Goal: Check status: Check status

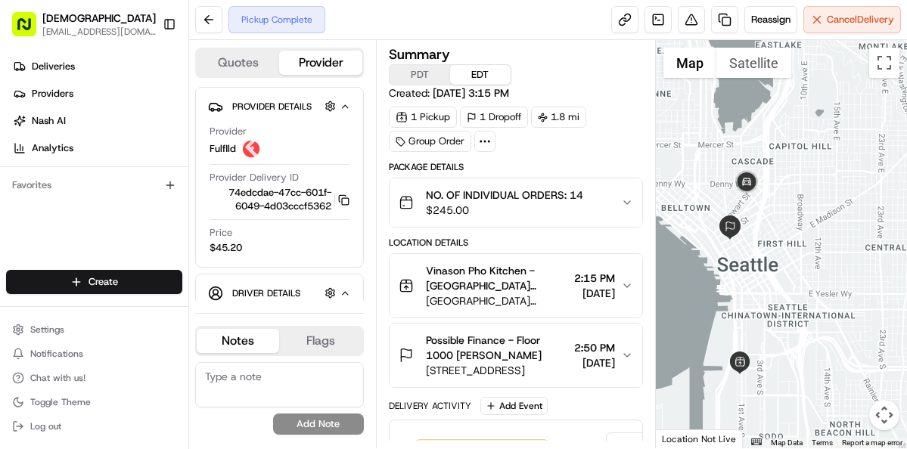
drag, startPoint x: 800, startPoint y: 119, endPoint x: 744, endPoint y: 200, distance: 98.4
click at [744, 200] on div at bounding box center [781, 244] width 251 height 409
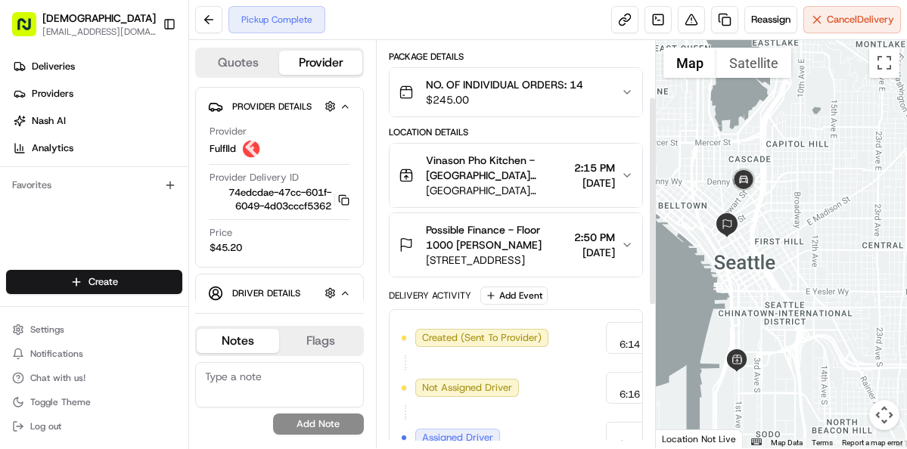
scroll to position [113, 0]
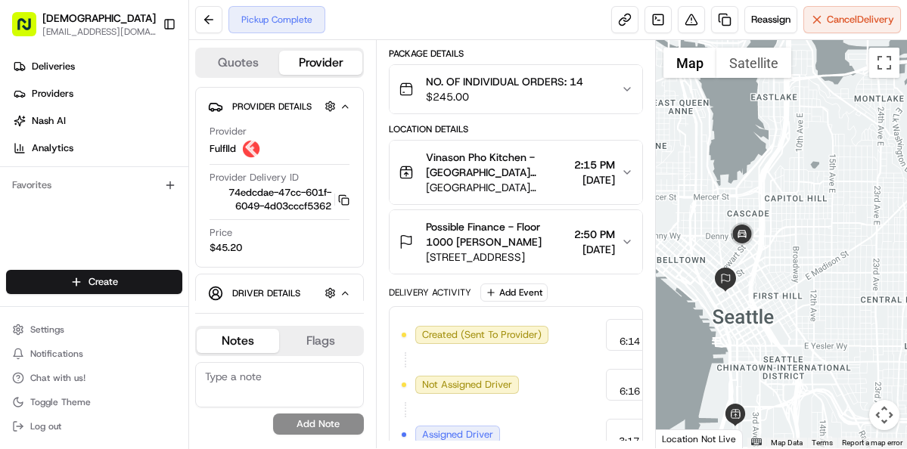
drag, startPoint x: 732, startPoint y: 258, endPoint x: 731, endPoint y: 318, distance: 59.8
click at [731, 318] on div at bounding box center [781, 244] width 251 height 409
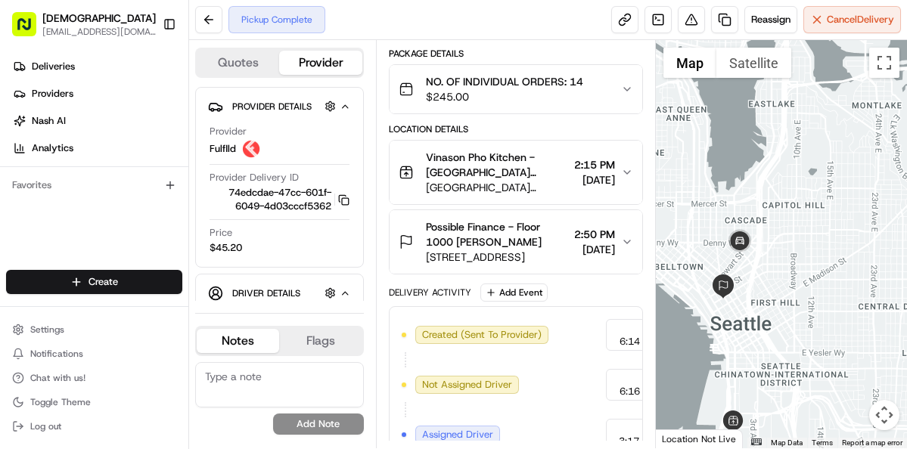
drag, startPoint x: 740, startPoint y: 256, endPoint x: 738, endPoint y: 264, distance: 8.6
click at [738, 264] on div at bounding box center [781, 244] width 251 height 409
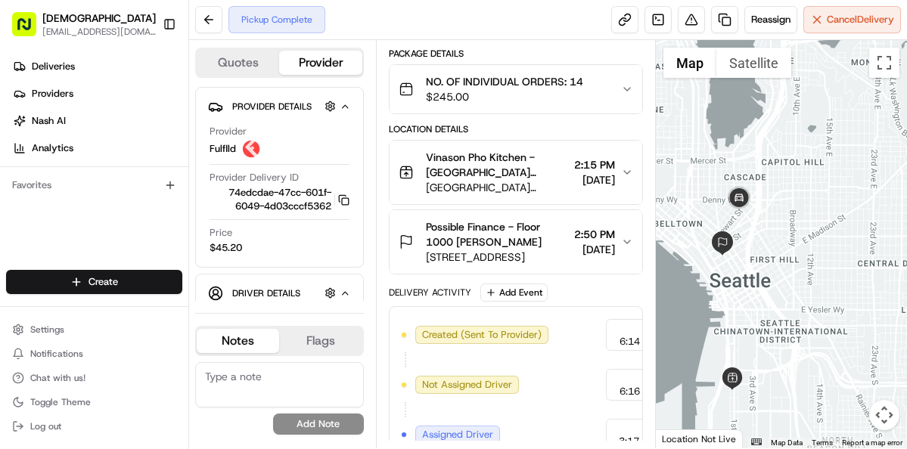
drag, startPoint x: 738, startPoint y: 264, endPoint x: 737, endPoint y: 219, distance: 44.6
click at [737, 219] on div at bounding box center [781, 244] width 251 height 409
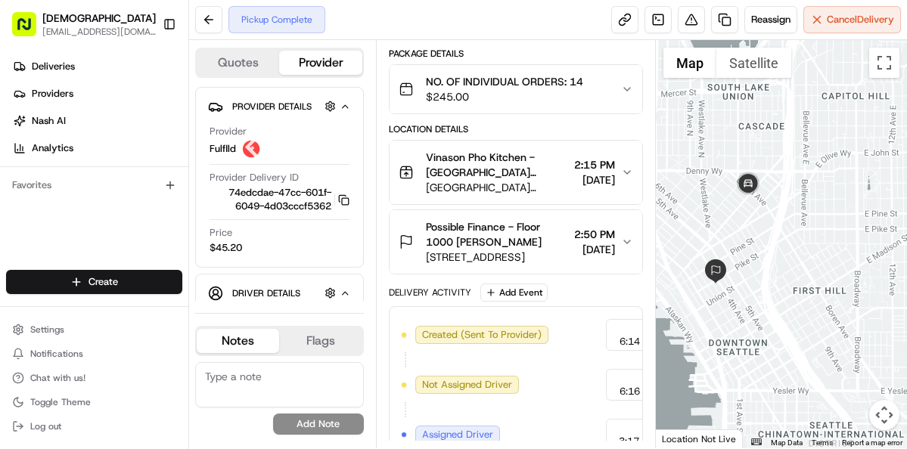
drag, startPoint x: 757, startPoint y: 245, endPoint x: 769, endPoint y: 224, distance: 24.4
click at [769, 224] on div at bounding box center [781, 244] width 251 height 409
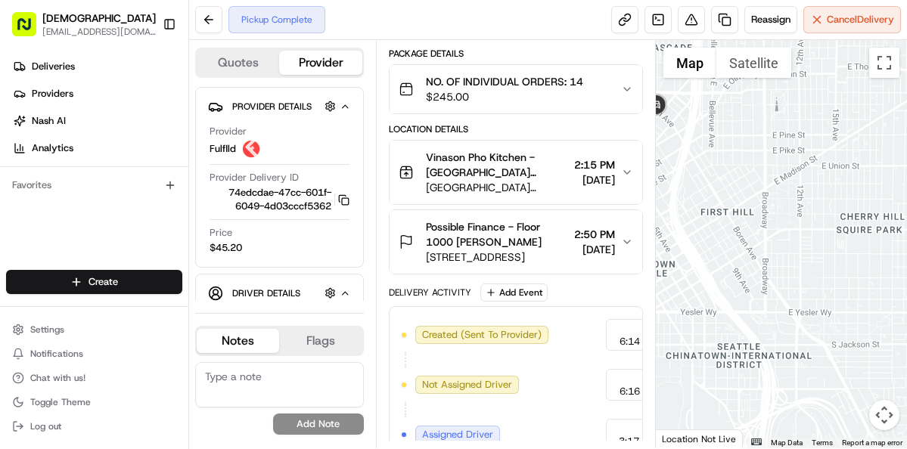
drag, startPoint x: 761, startPoint y: 216, endPoint x: 666, endPoint y: 137, distance: 123.6
click at [666, 137] on div at bounding box center [781, 244] width 251 height 409
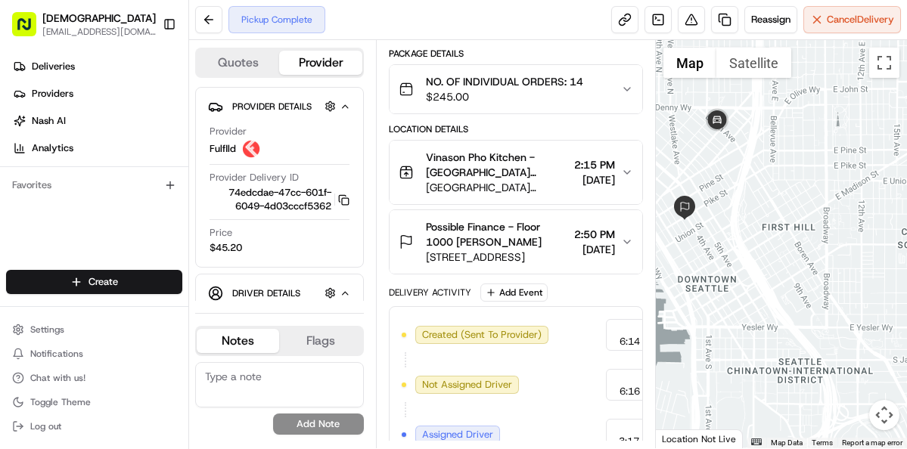
drag, startPoint x: 689, startPoint y: 185, endPoint x: 752, endPoint y: 201, distance: 64.8
click at [752, 201] on div at bounding box center [781, 244] width 251 height 409
